Goal: Task Accomplishment & Management: Manage account settings

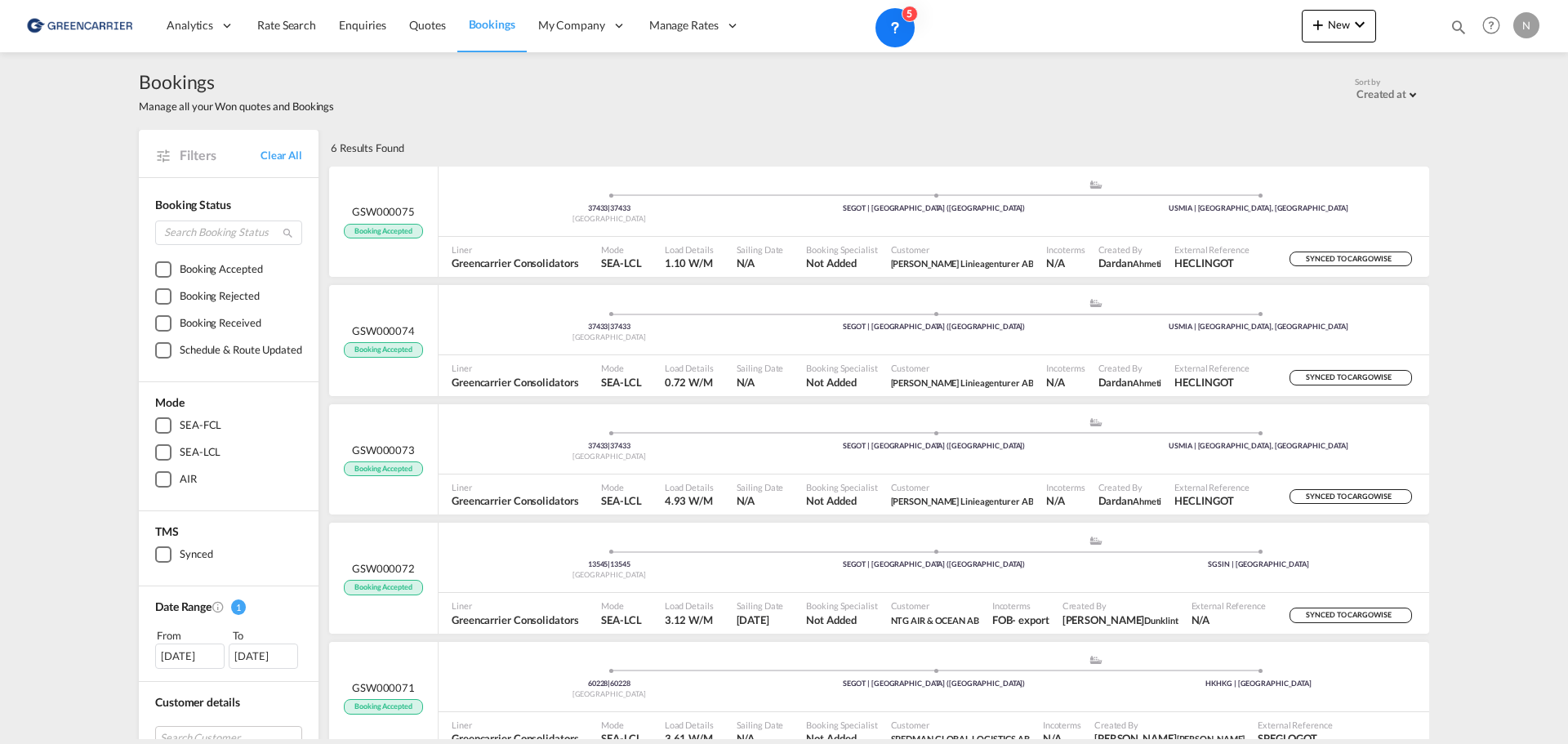
click at [847, 123] on div "Bookings Manage all your Won quotes and Bookings Sort by Created at Created at …" at bounding box center [784, 90] width 1291 height 78
click at [485, 126] on div "Bookings Manage all your Won quotes and Bookings Sort by Created at Created at …" at bounding box center [784, 90] width 1291 height 78
click at [580, 112] on div "Bookings Manage all your Won quotes and Bookings Sort by Created at Created at …" at bounding box center [784, 90] width 1291 height 45
drag, startPoint x: 330, startPoint y: 148, endPoint x: 477, endPoint y: 146, distance: 147.0
click at [477, 146] on div "6 Results Found" at bounding box center [877, 147] width 1102 height 36
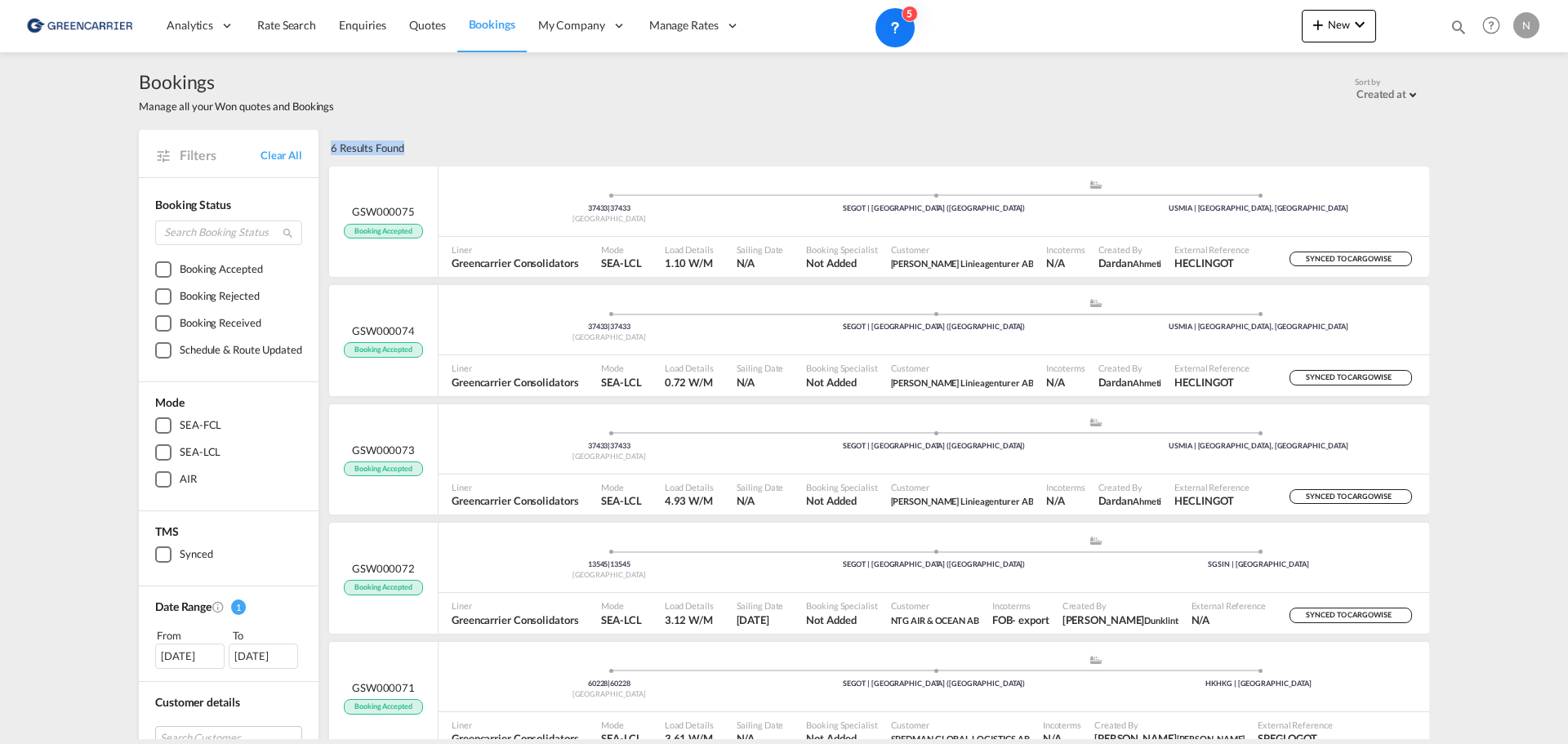
click at [473, 146] on div "6 Results Found" at bounding box center [877, 147] width 1102 height 36
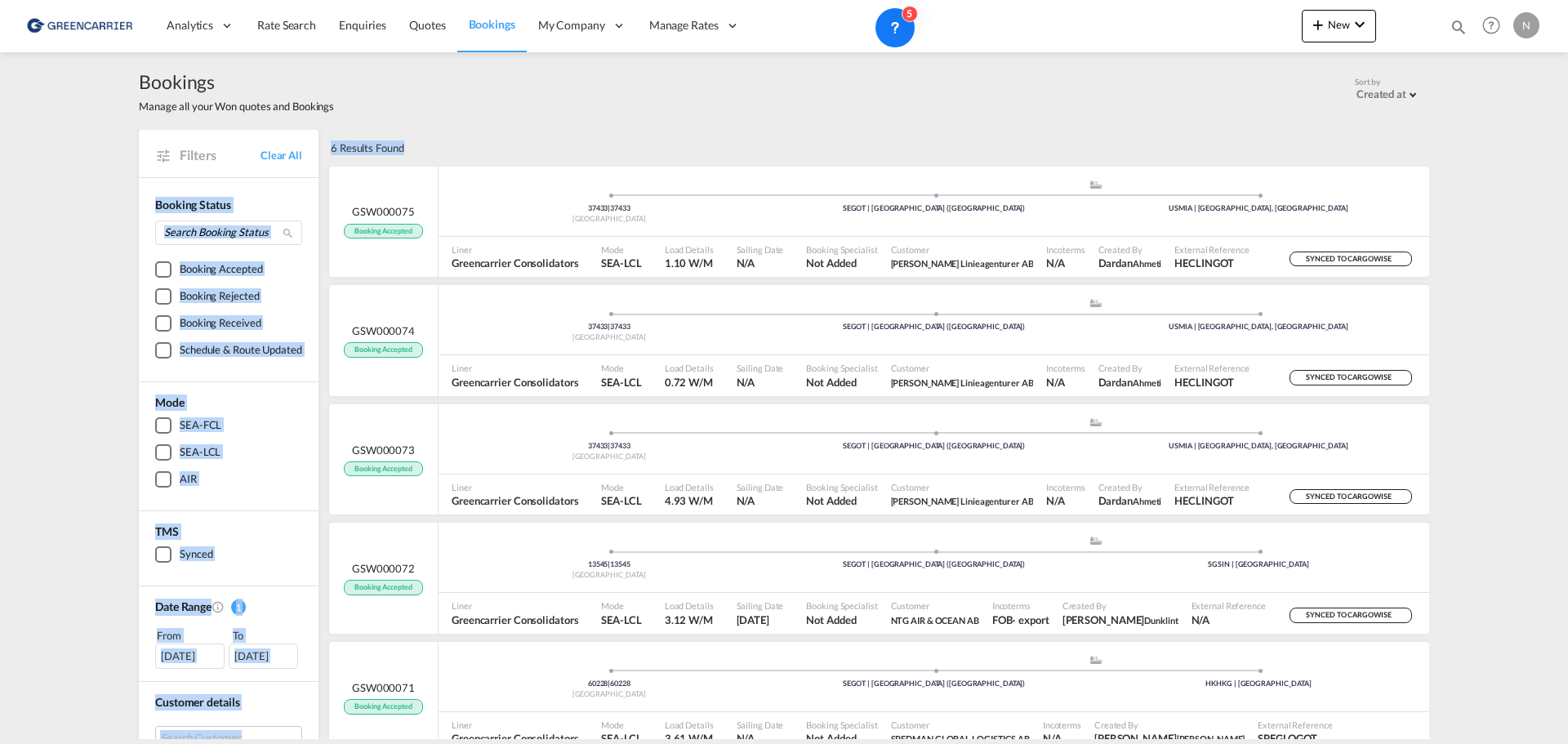
drag, startPoint x: 321, startPoint y: 147, endPoint x: 432, endPoint y: 152, distance: 111.1
click at [432, 152] on div "Filters Clear All Booking Status Booking Accepted Booking Rejected Booking Rece…" at bounding box center [784, 678] width 1291 height 1098
click at [432, 152] on div "6 Results Found" at bounding box center [877, 147] width 1102 height 36
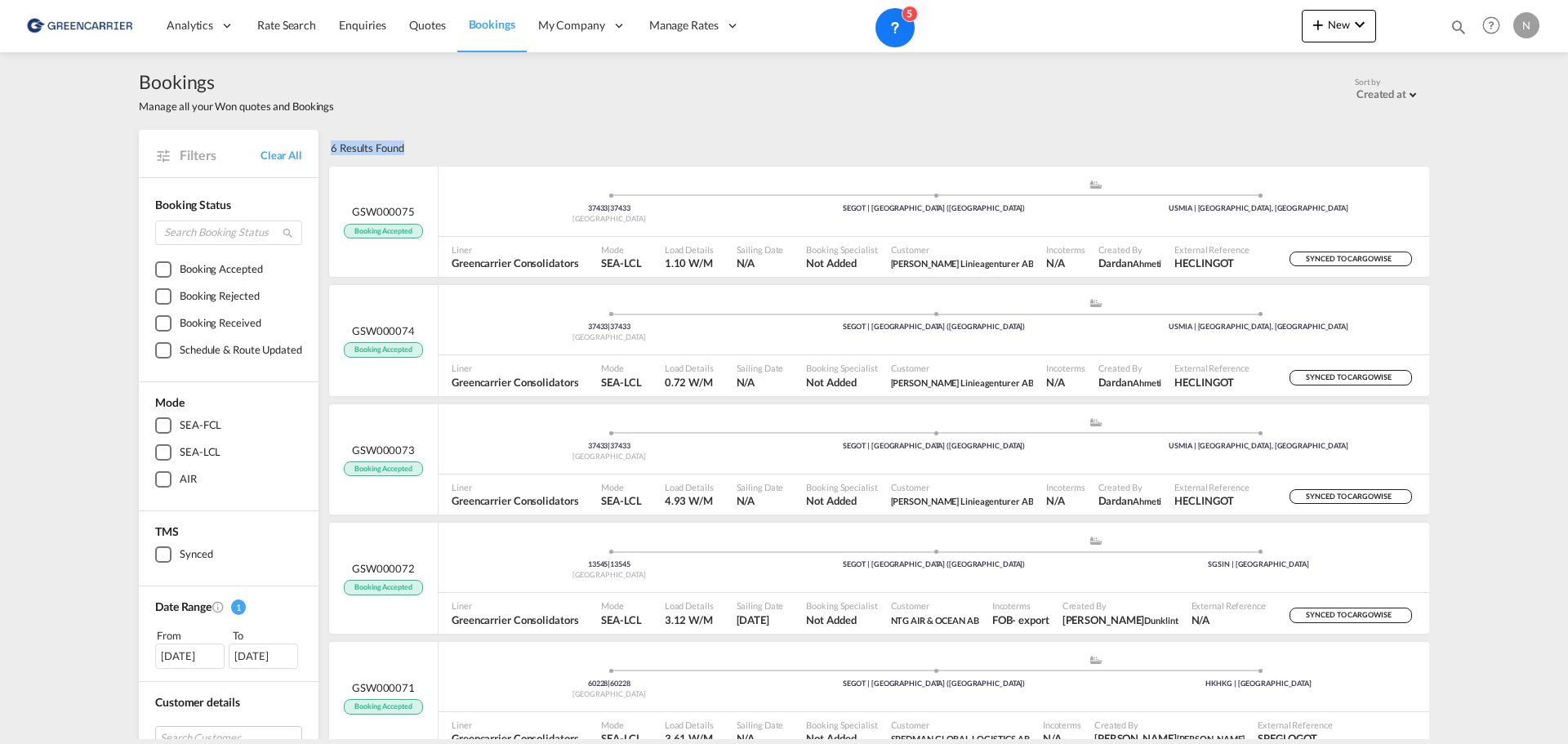
drag, startPoint x: 326, startPoint y: 147, endPoint x: 483, endPoint y: 146, distance: 157.0
click at [483, 146] on div "6 Results Found" at bounding box center [877, 147] width 1102 height 36
drag, startPoint x: 321, startPoint y: 146, endPoint x: 410, endPoint y: 147, distance: 89.0
click at [410, 147] on div "6 Results Found" at bounding box center [877, 147] width 1102 height 36
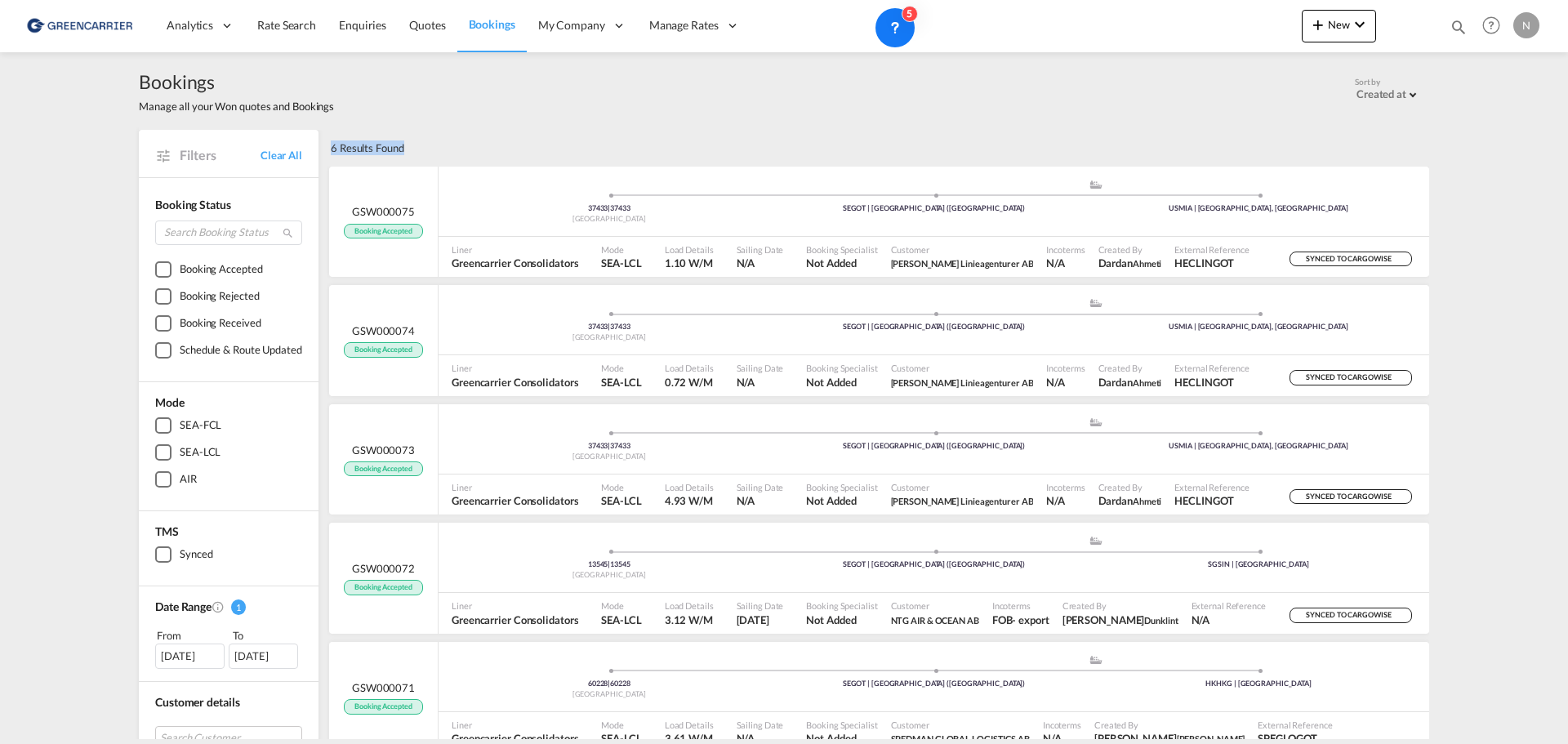
click at [573, 144] on div "6 Results Found" at bounding box center [877, 147] width 1102 height 36
drag, startPoint x: 323, startPoint y: 146, endPoint x: 437, endPoint y: 136, distance: 114.4
click at [437, 136] on div "6 Results Found" at bounding box center [877, 147] width 1102 height 36
drag, startPoint x: 425, startPoint y: 149, endPoint x: 327, endPoint y: 149, distance: 98.0
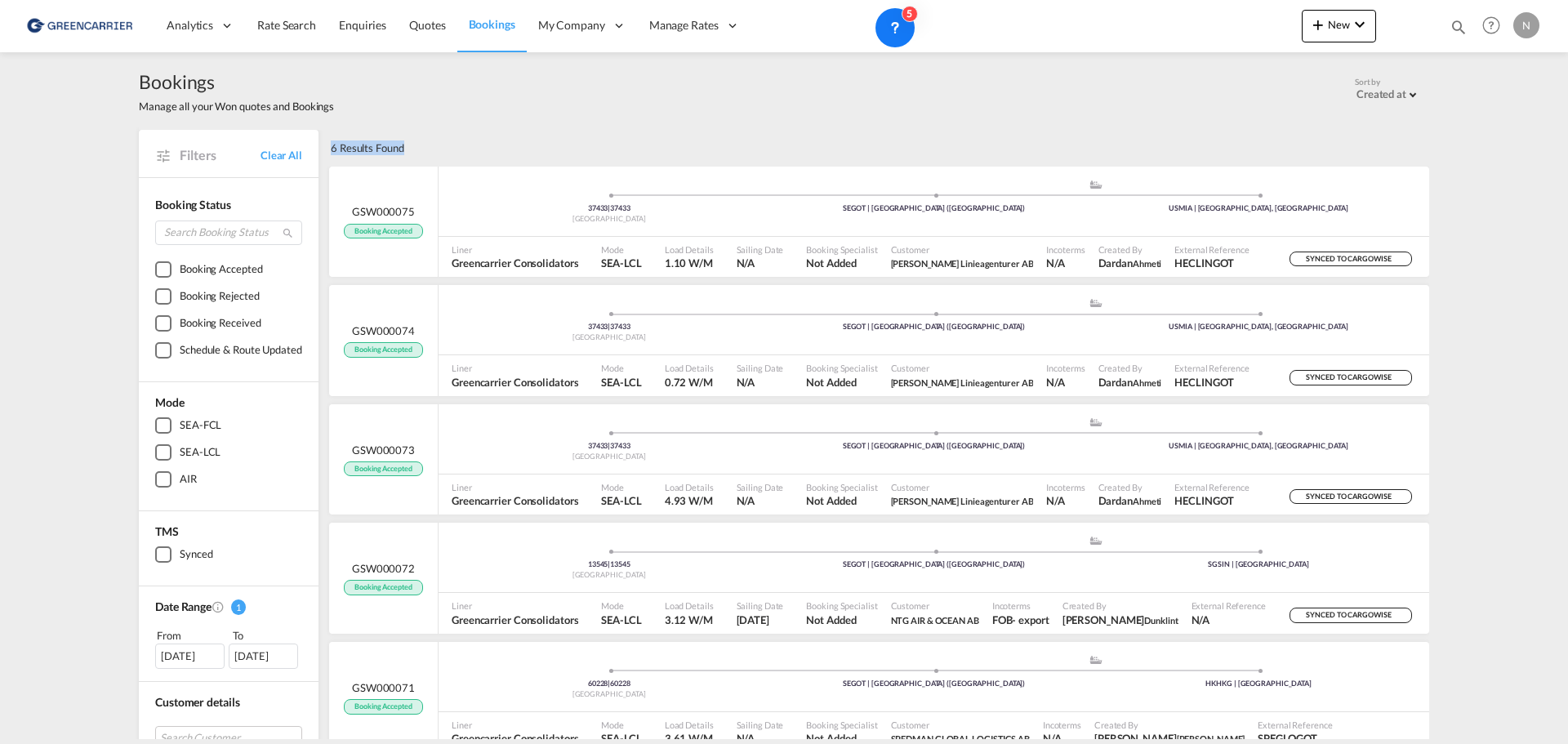
click at [327, 149] on div "6 Results Found" at bounding box center [877, 147] width 1102 height 36
click at [331, 149] on div "6 Results Found" at bounding box center [367, 147] width 73 height 36
drag, startPoint x: 324, startPoint y: 149, endPoint x: 461, endPoint y: 141, distance: 137.2
click at [461, 141] on div "6 Results Found" at bounding box center [877, 147] width 1102 height 36
